Goal: Navigation & Orientation: Find specific page/section

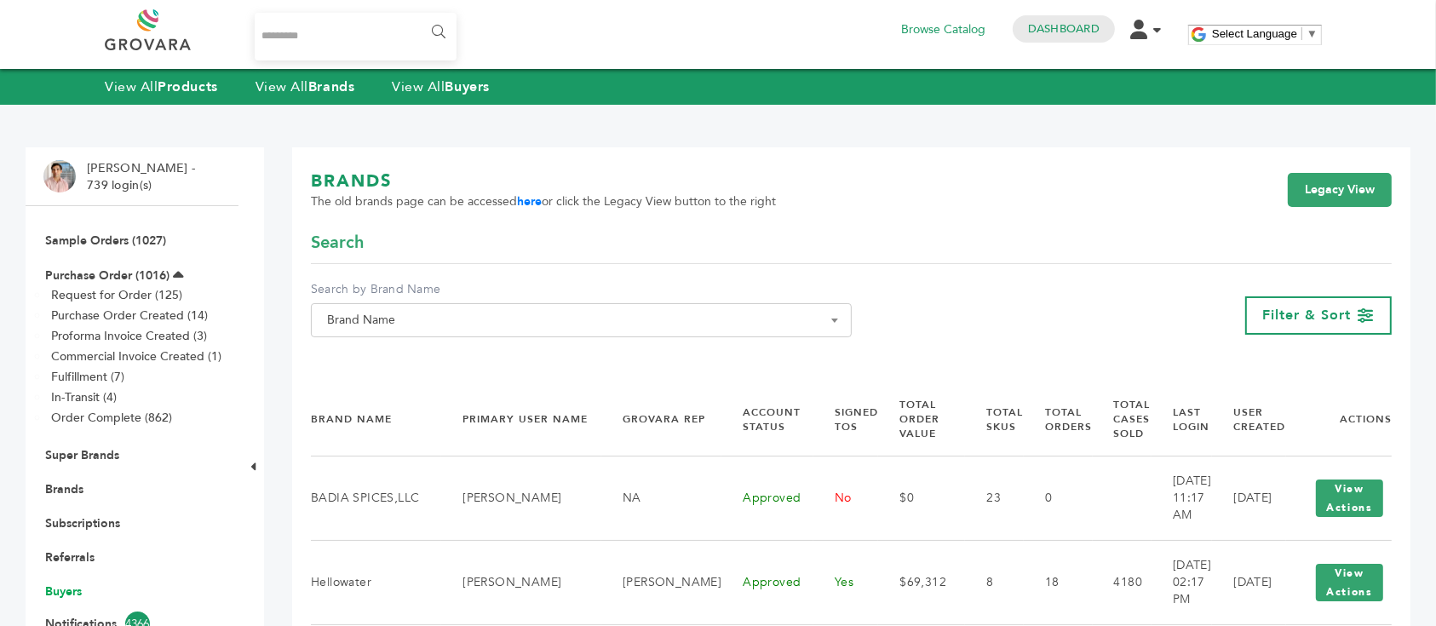
click at [71, 589] on link "Buyers" at bounding box center [63, 591] width 37 height 16
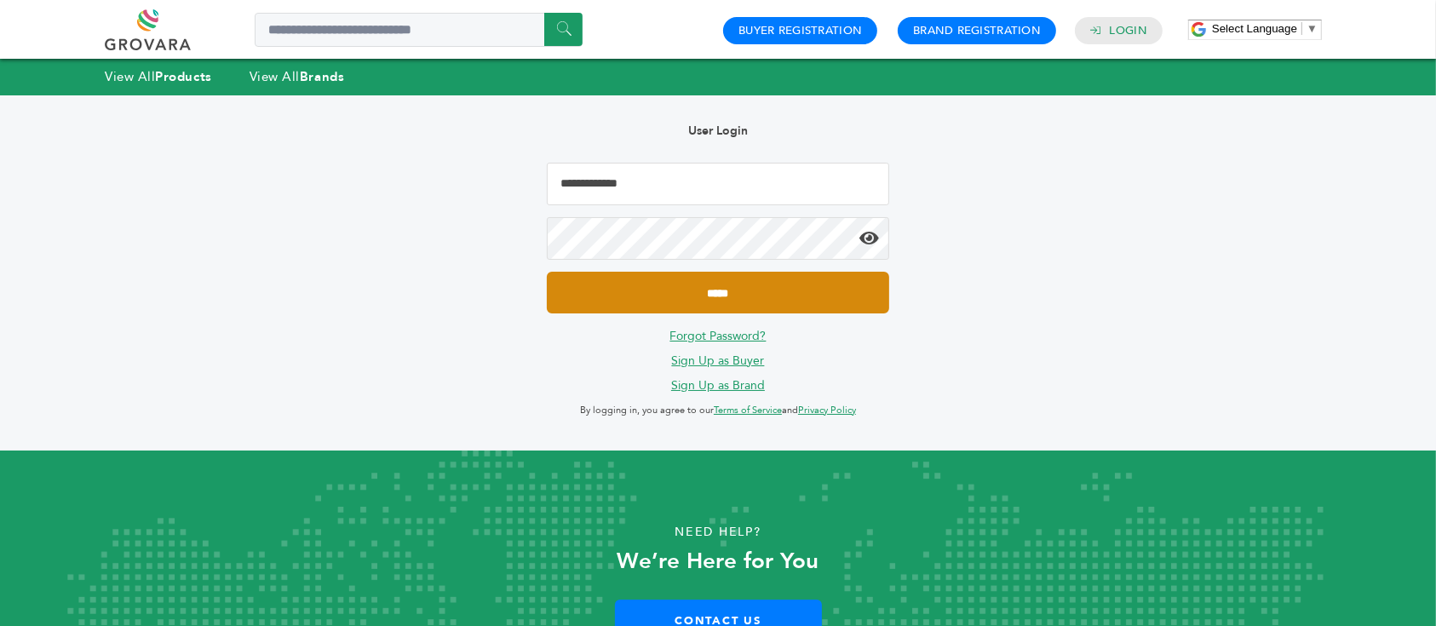
type input "**********"
click at [694, 284] on input "*****" at bounding box center [718, 293] width 342 height 42
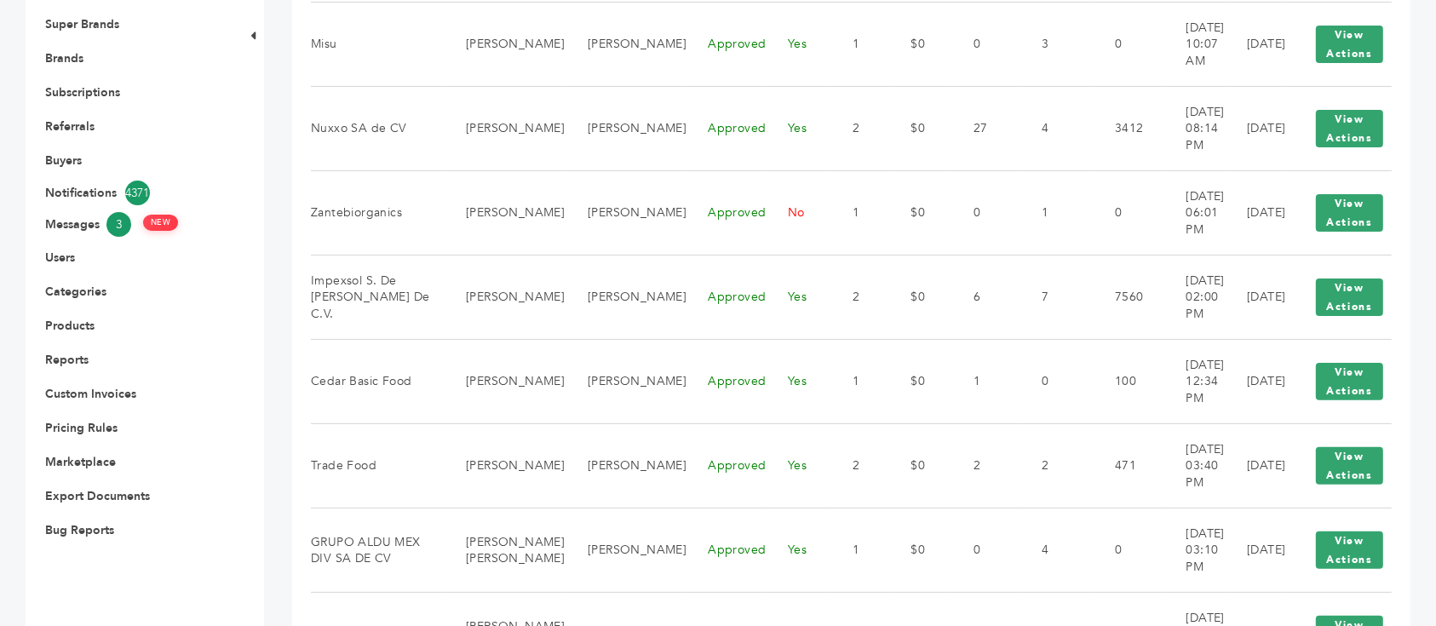
scroll to position [567, 0]
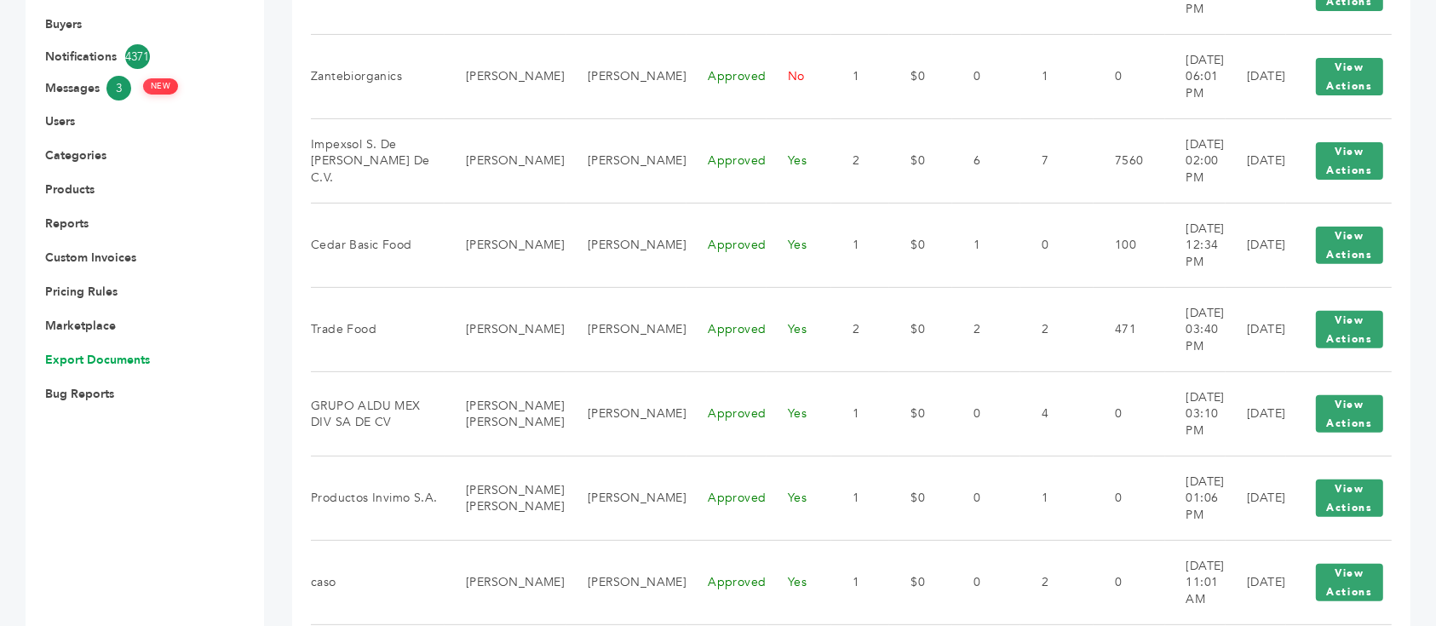
click at [107, 354] on link "Export Documents" at bounding box center [97, 360] width 105 height 16
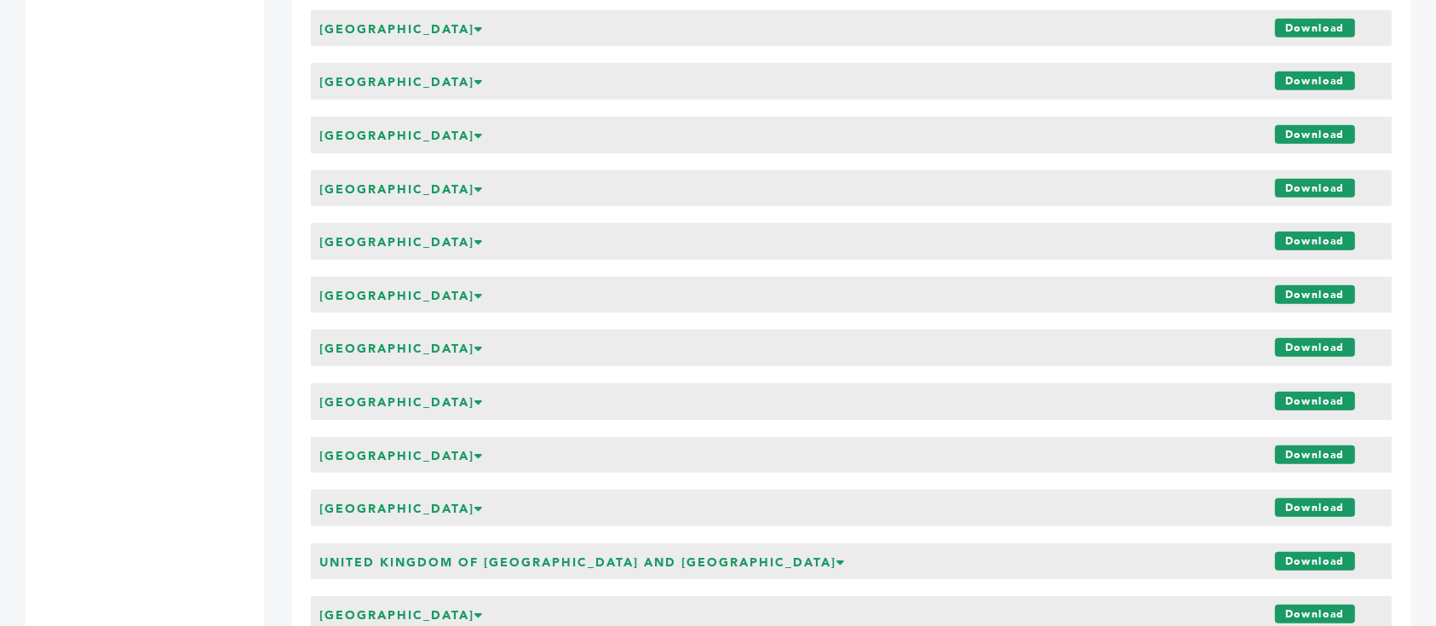
scroll to position [7267, 0]
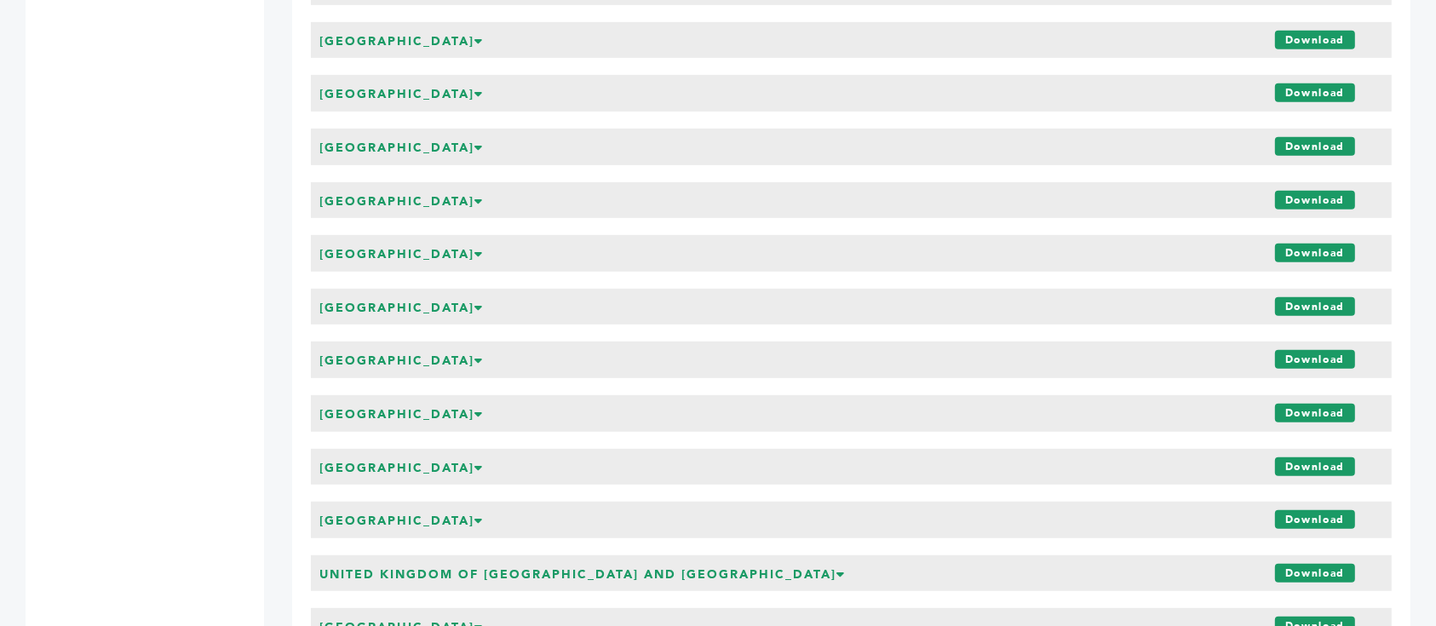
click at [513, 148] on div "Togo Download" at bounding box center [851, 147] width 1081 height 37
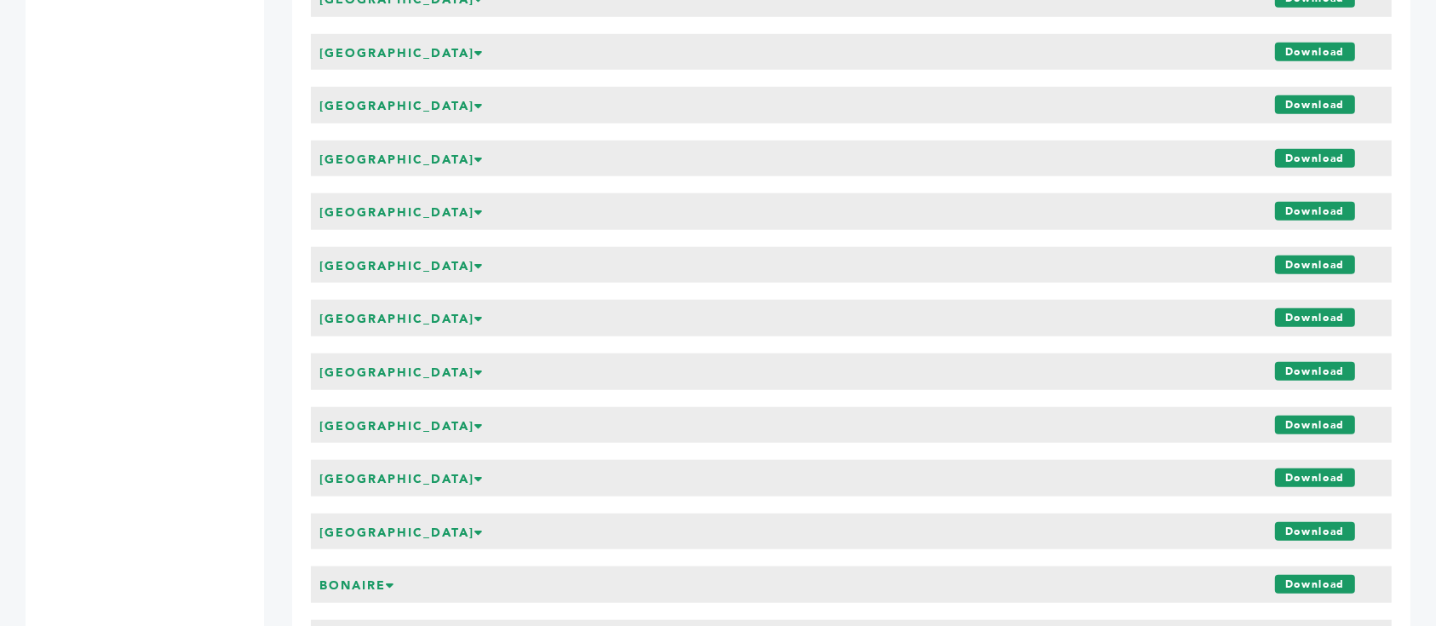
scroll to position [7720, 0]
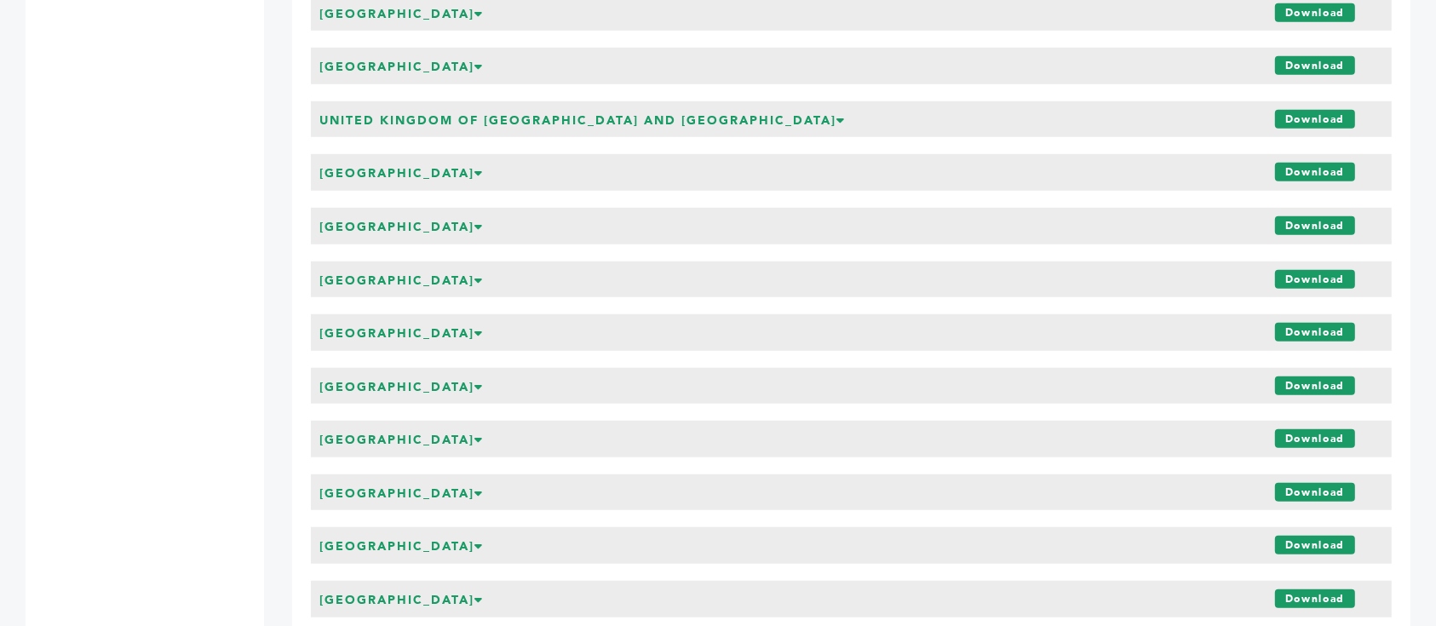
click at [421, 169] on h3 "United States of America" at bounding box center [401, 173] width 164 height 17
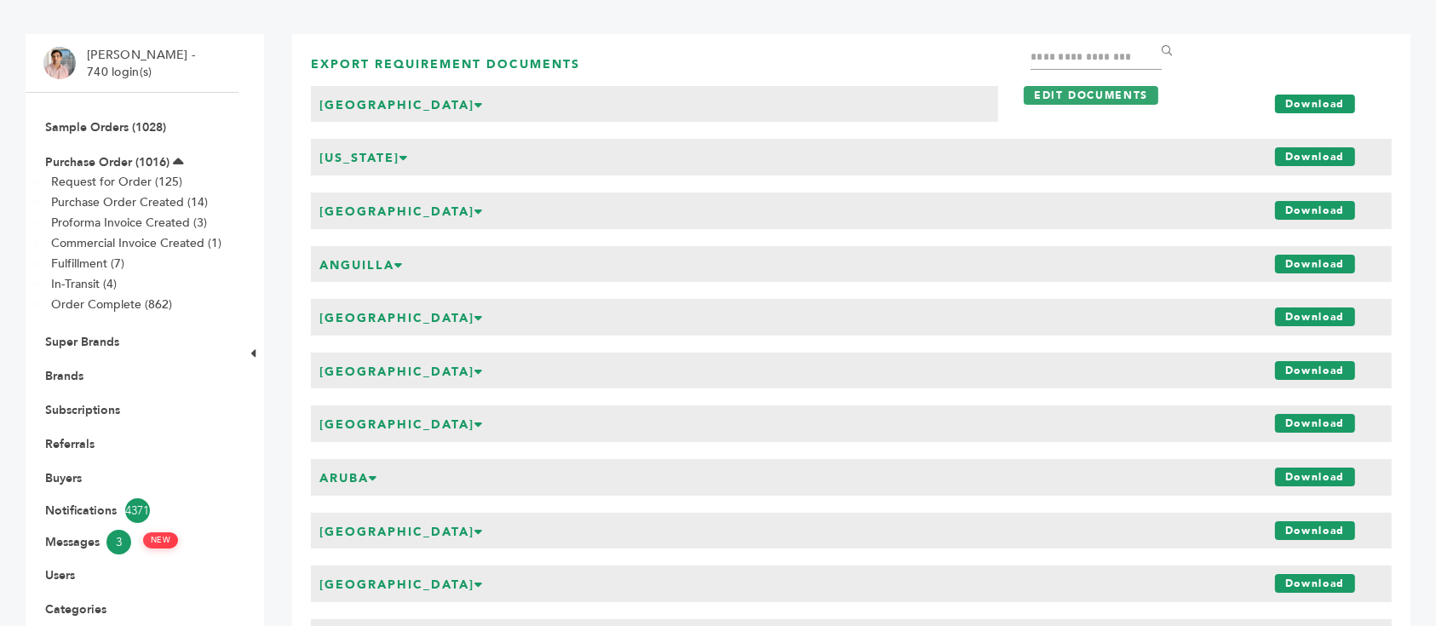
scroll to position [0, 0]
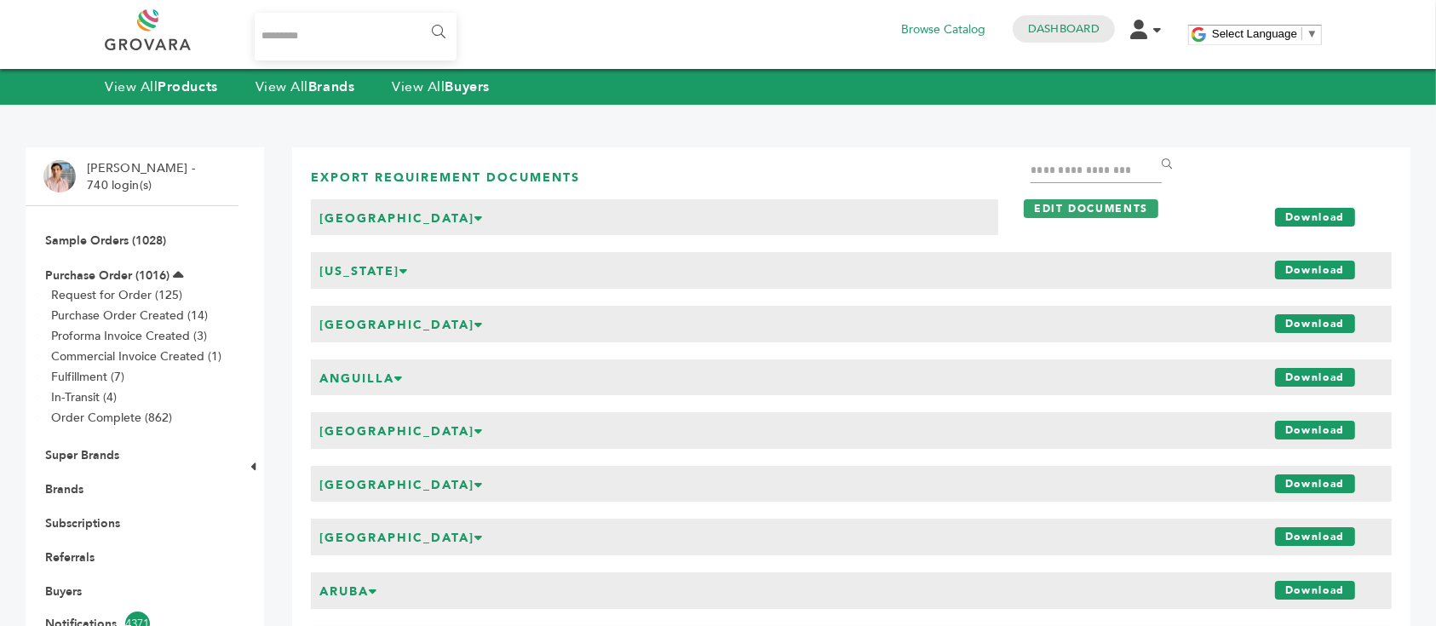
click at [397, 38] on input "Search..." at bounding box center [356, 37] width 202 height 48
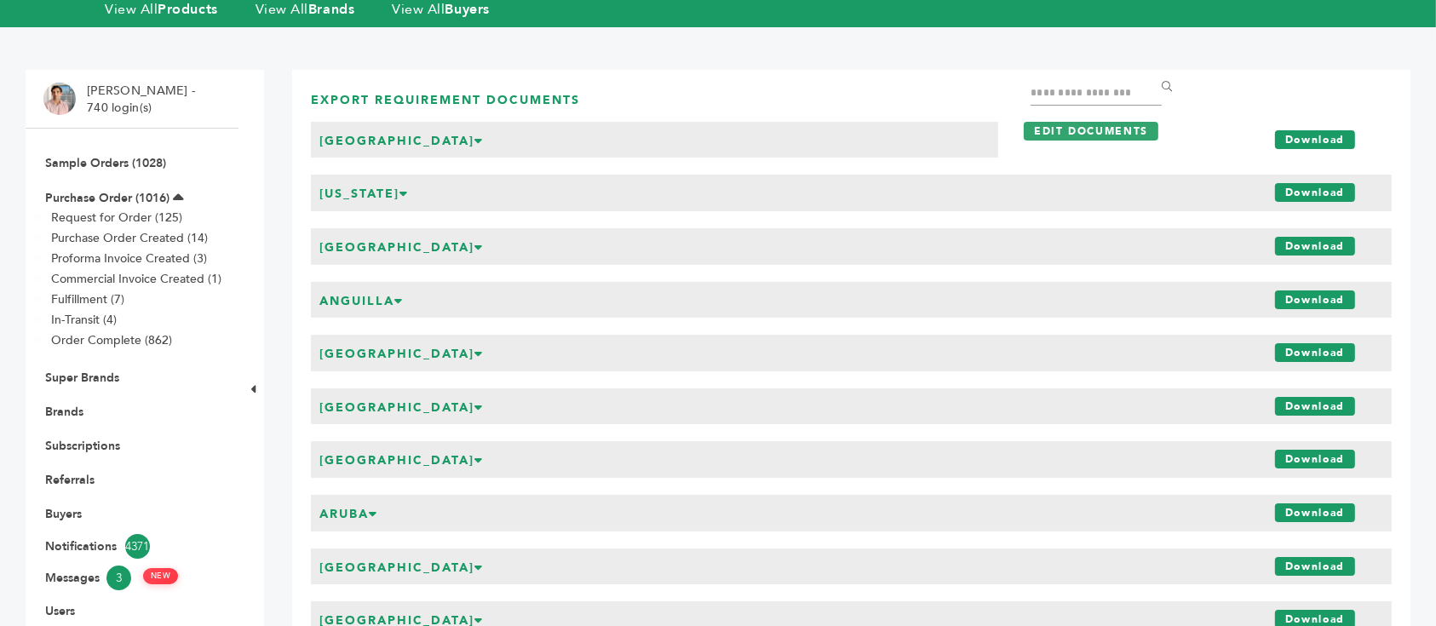
scroll to position [113, 0]
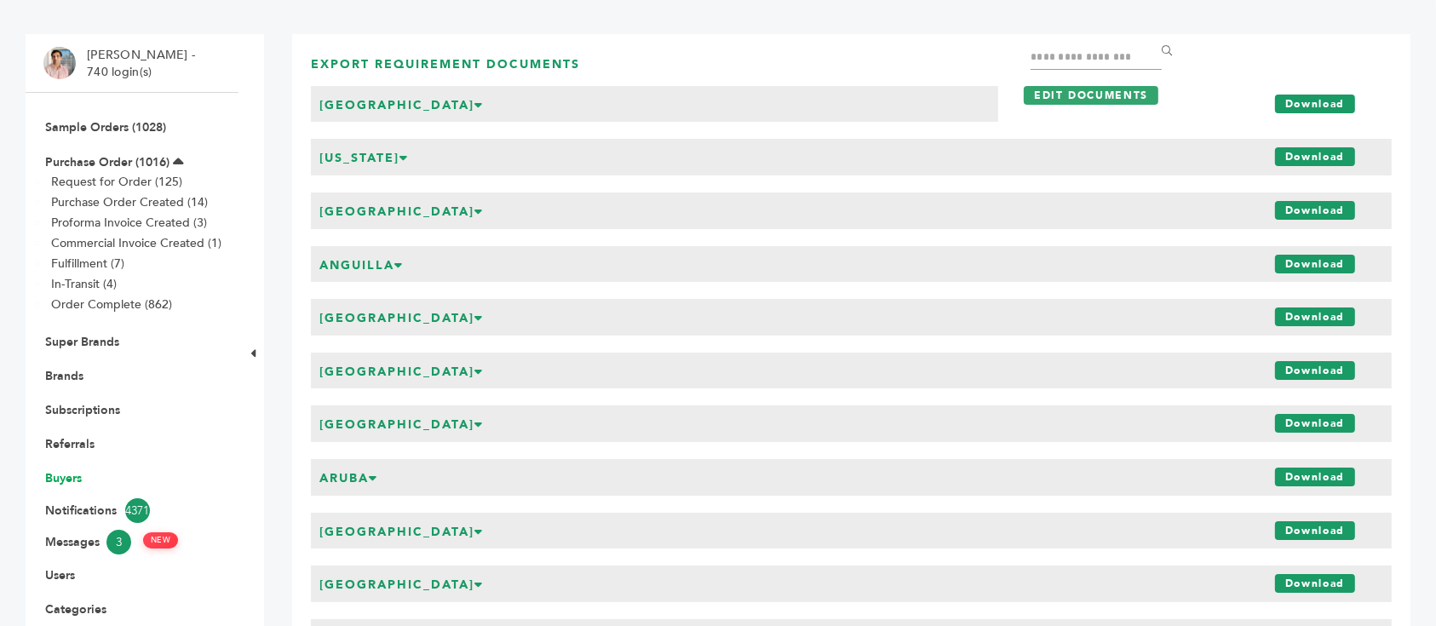
click at [59, 475] on link "Buyers" at bounding box center [63, 478] width 37 height 16
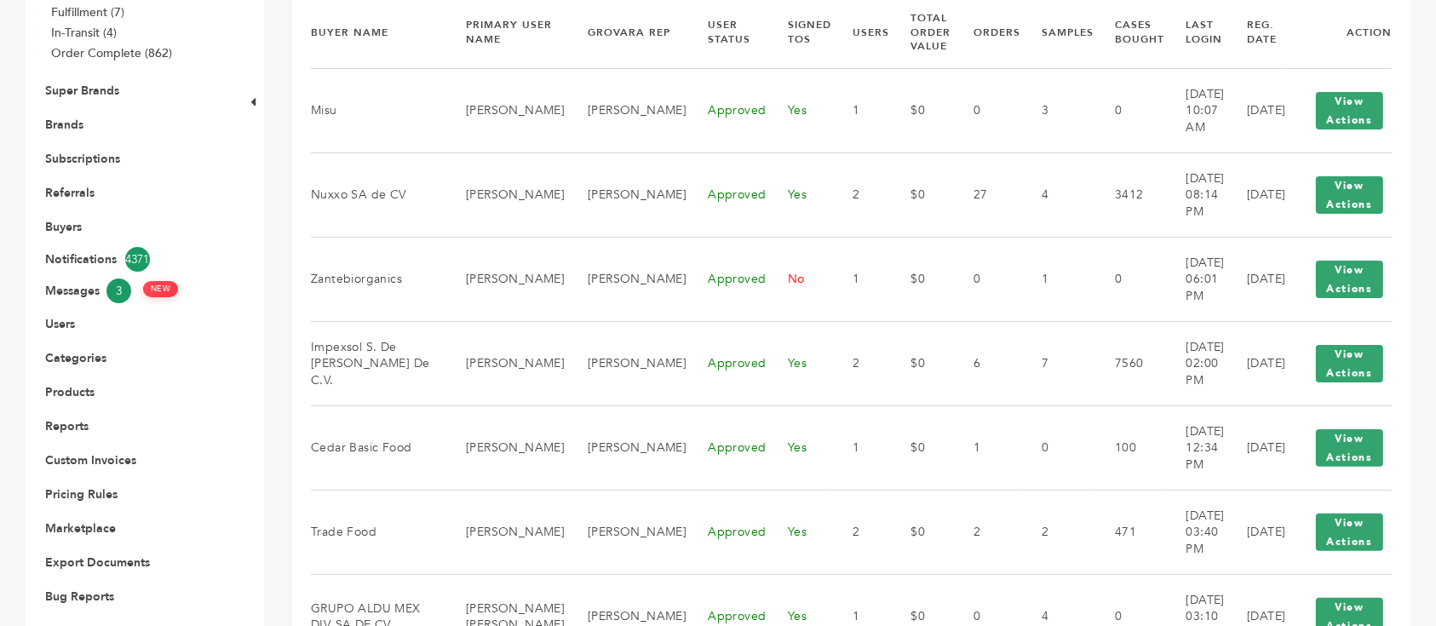
scroll to position [454, 0]
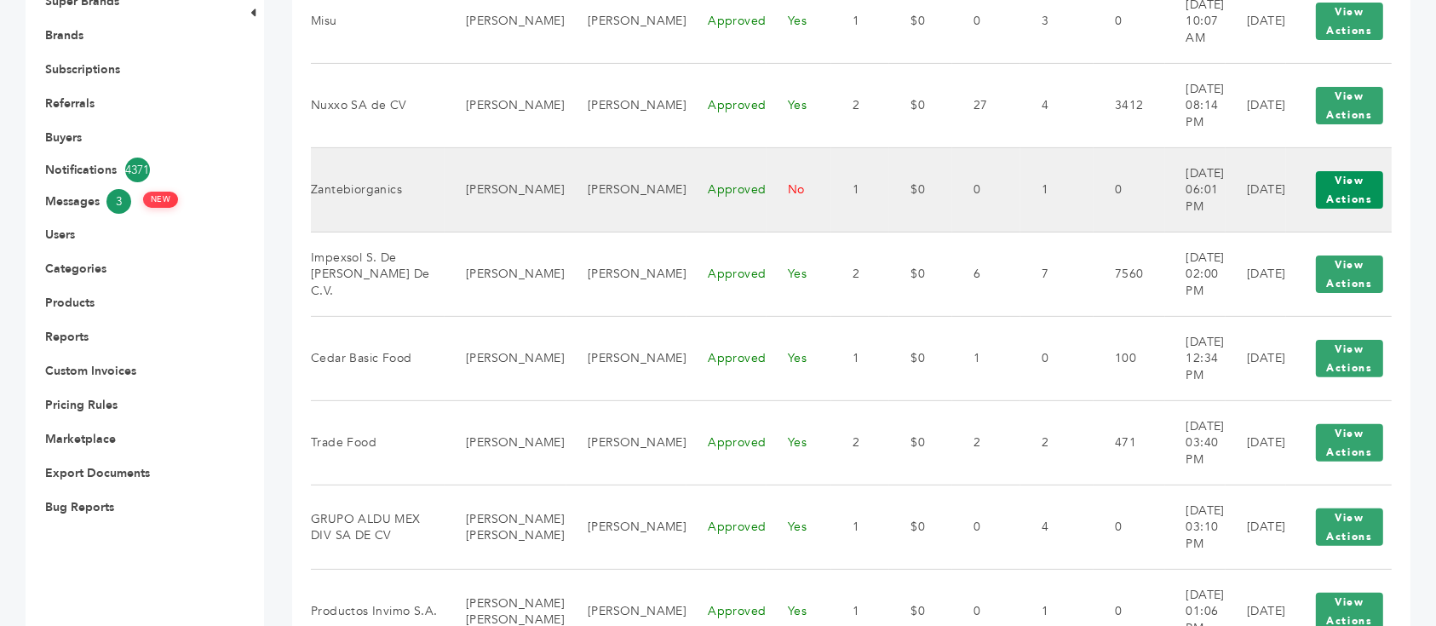
click at [1335, 181] on button "View Actions" at bounding box center [1349, 189] width 67 height 37
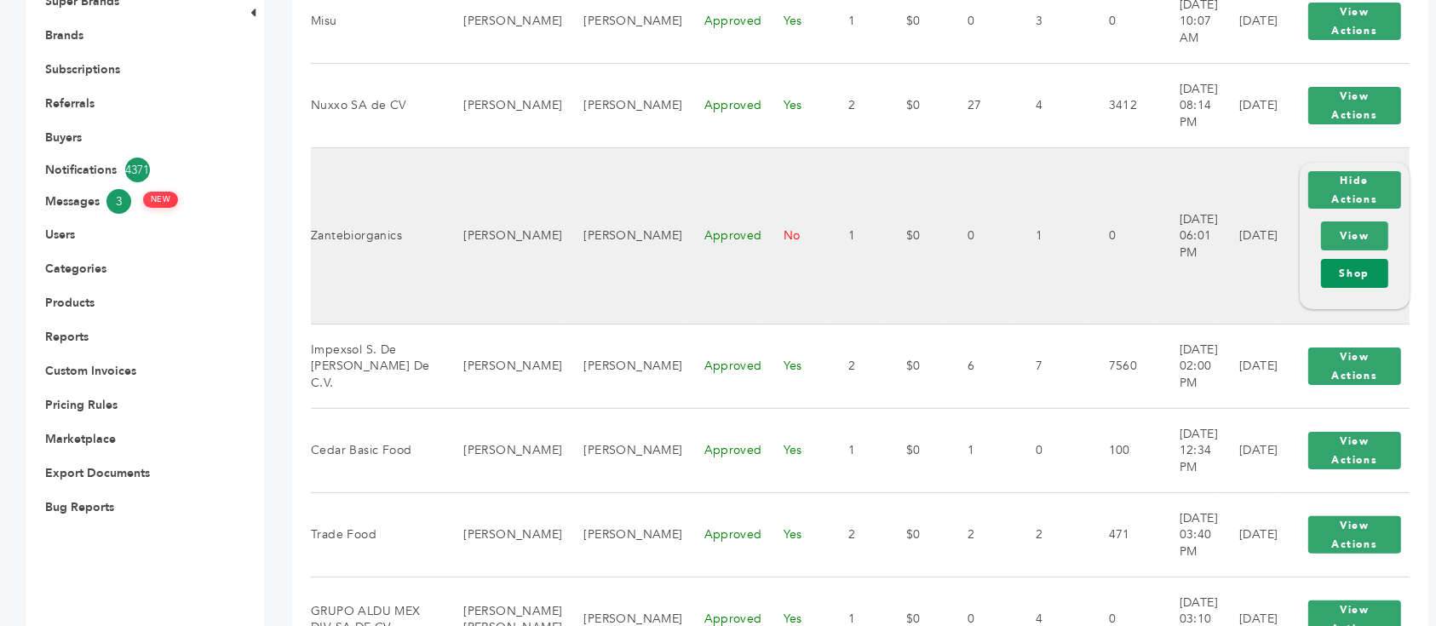
click at [1340, 270] on link "Shop" at bounding box center [1355, 273] width 68 height 29
